Goal: Find specific page/section: Find specific page/section

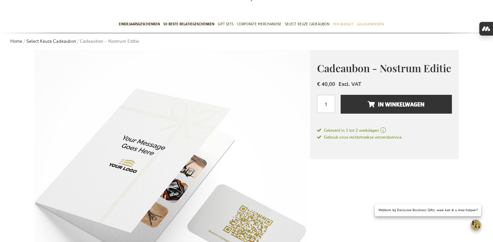
scroll to position [42, 0]
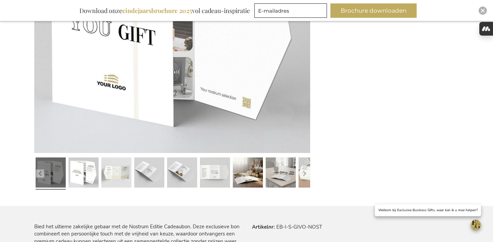
scroll to position [252, 0]
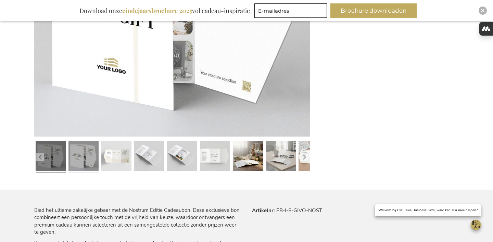
type input "frederic@salixconsult.be"
click at [87, 157] on link at bounding box center [83, 157] width 30 height 38
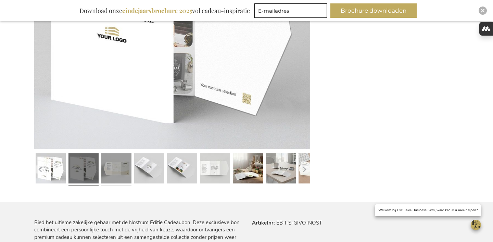
click at [120, 165] on link at bounding box center [116, 170] width 30 height 38
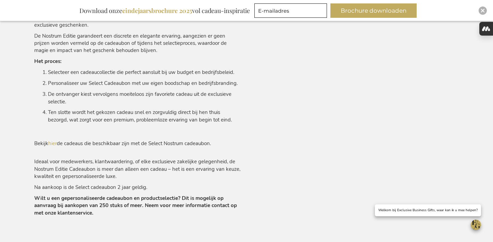
scroll to position [506, 0]
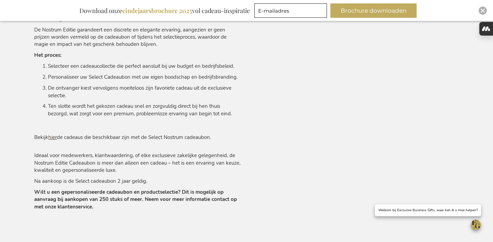
click at [53, 137] on link "hier" at bounding box center [52, 137] width 9 height 7
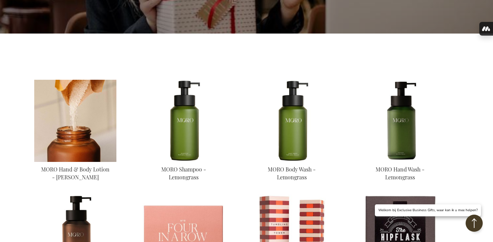
scroll to position [237, 0]
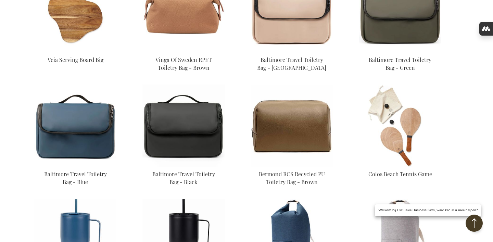
scroll to position [1085, 0]
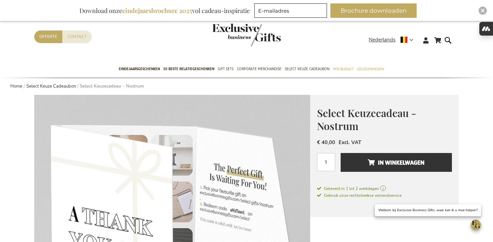
scroll to position [19, 0]
